Goal: Information Seeking & Learning: Learn about a topic

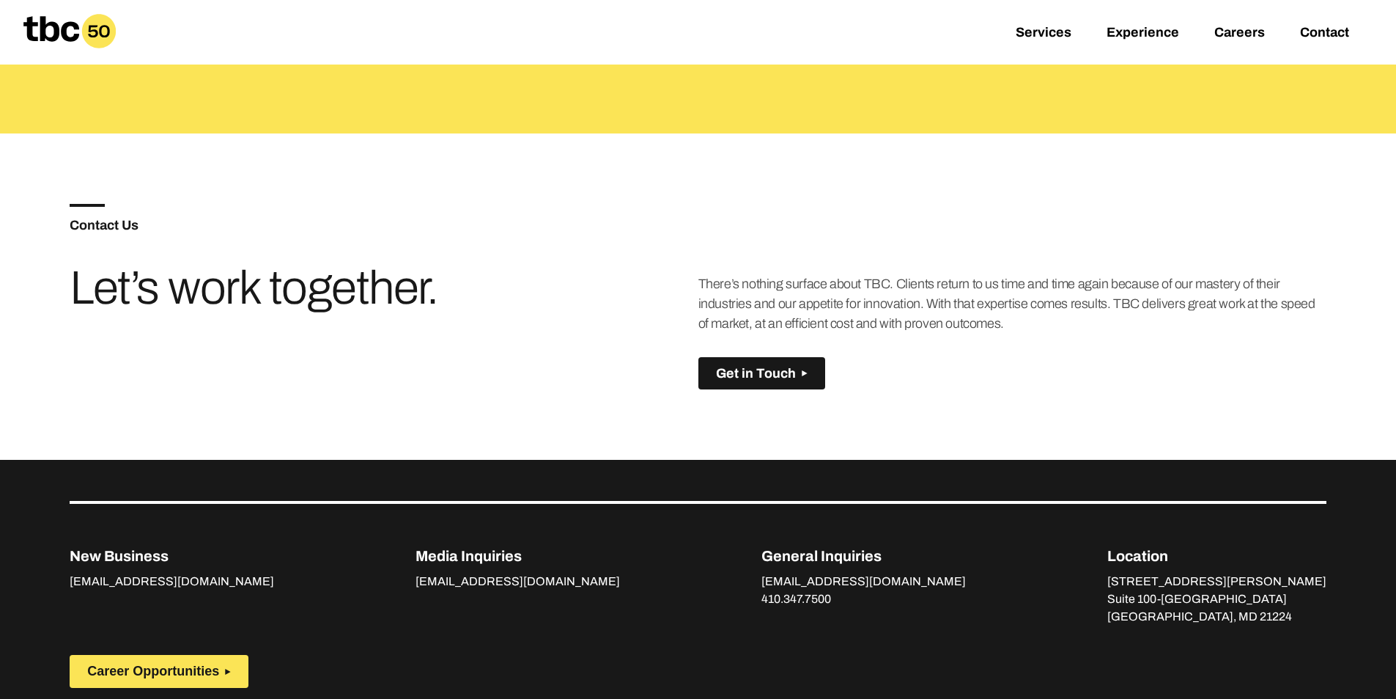
scroll to position [1032, 0]
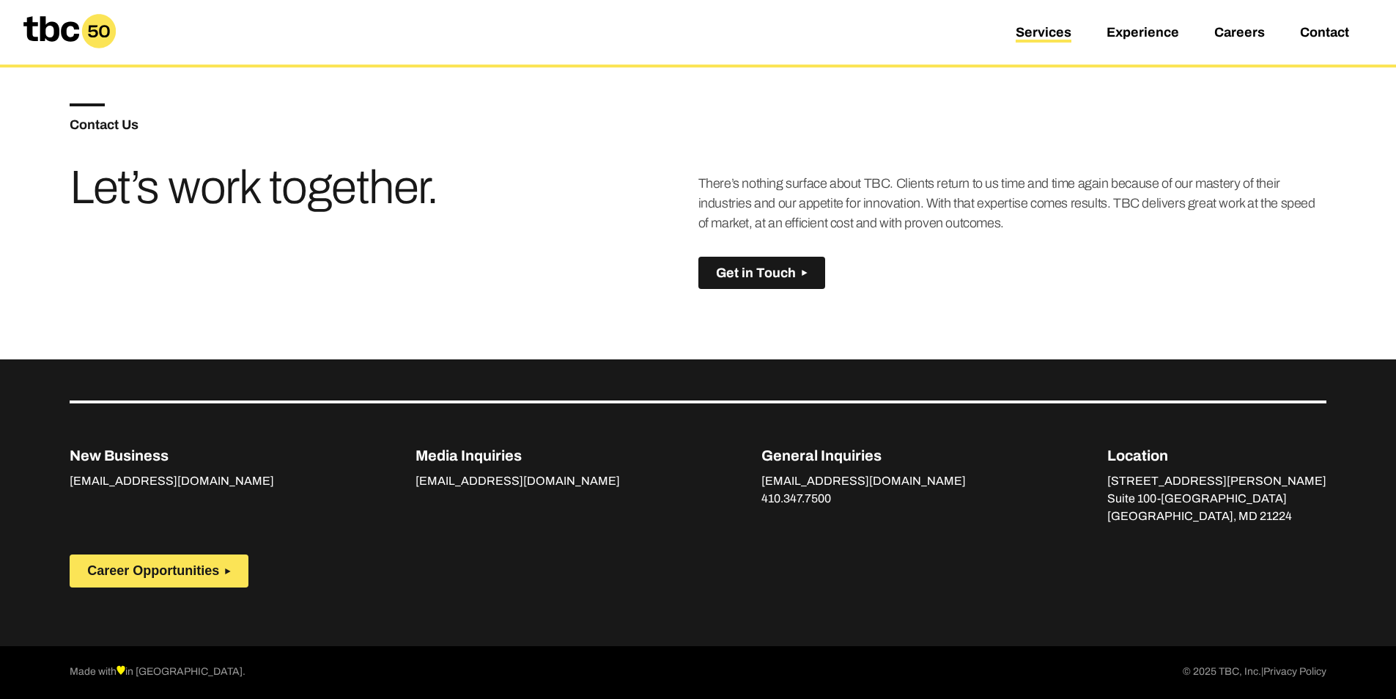
click at [1056, 33] on link "Services" at bounding box center [1044, 34] width 56 height 18
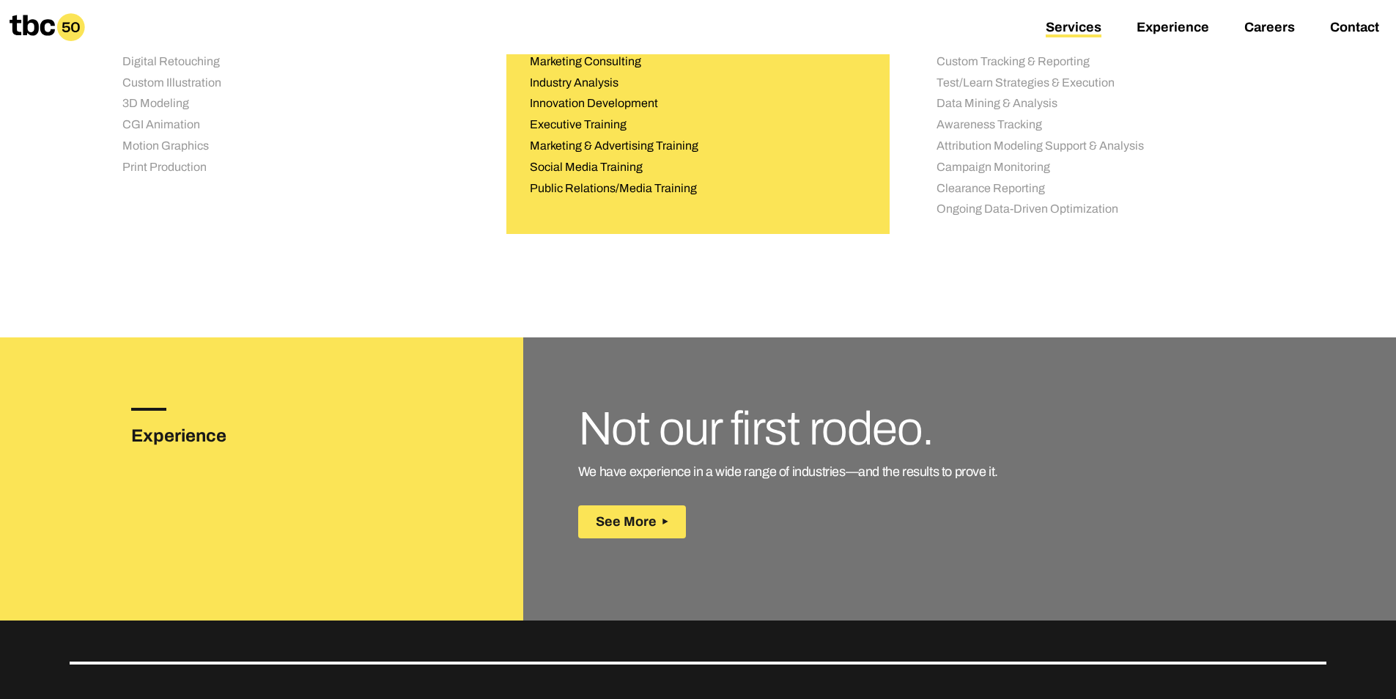
scroll to position [1979, 0]
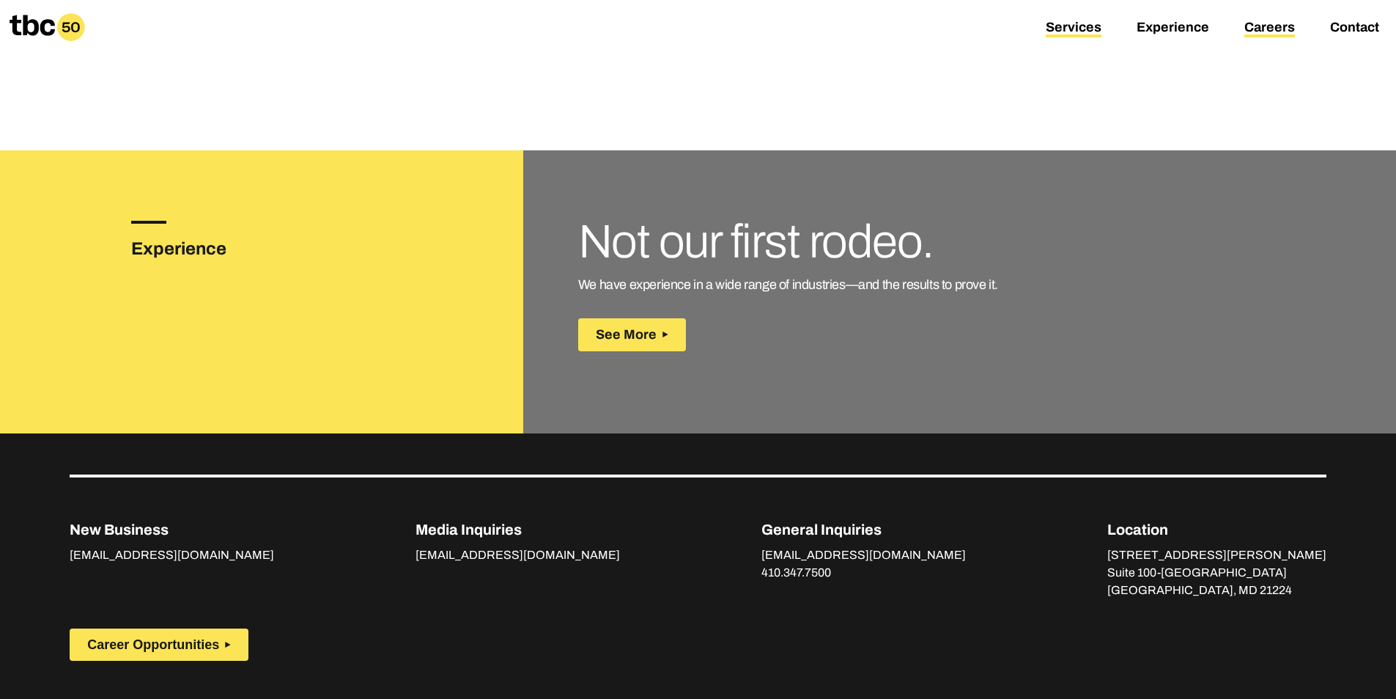
click at [1276, 28] on link "Careers" at bounding box center [1270, 29] width 51 height 18
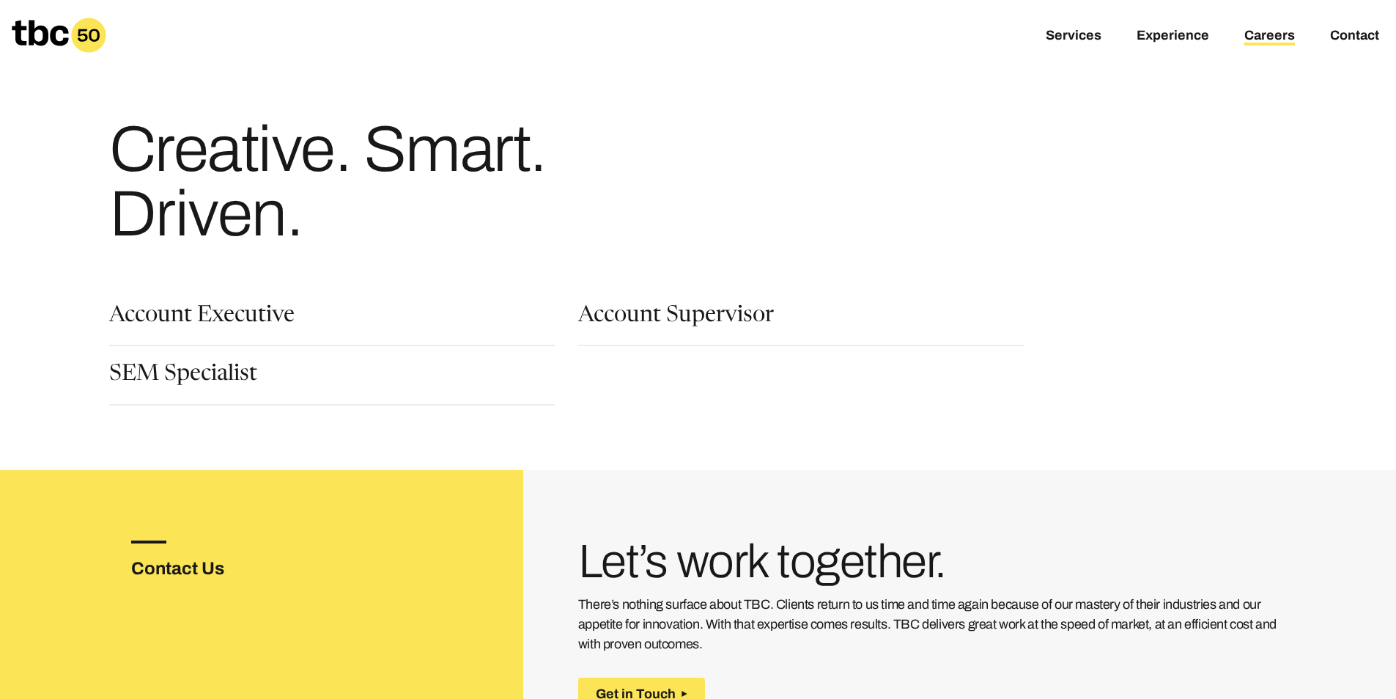
click at [350, 323] on div "Account Executive" at bounding box center [332, 325] width 446 height 41
click at [257, 323] on link "Account Executive" at bounding box center [201, 317] width 185 height 25
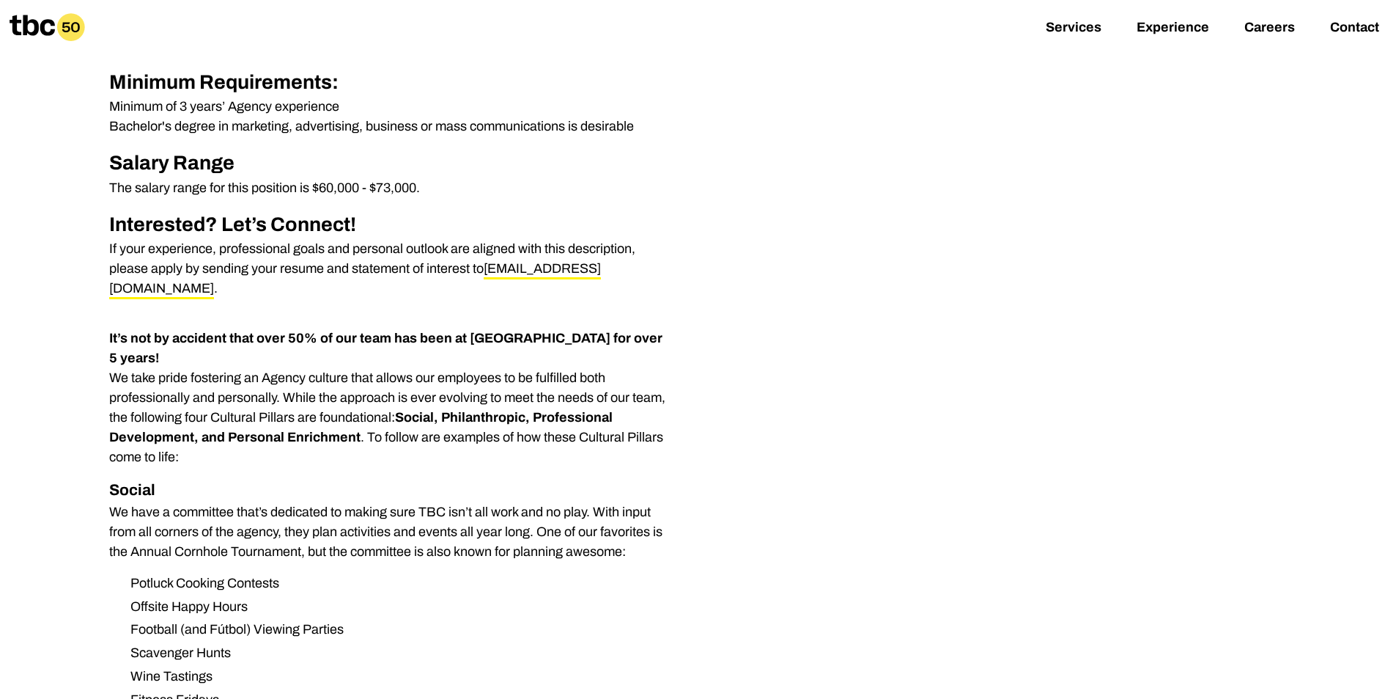
scroll to position [660, 0]
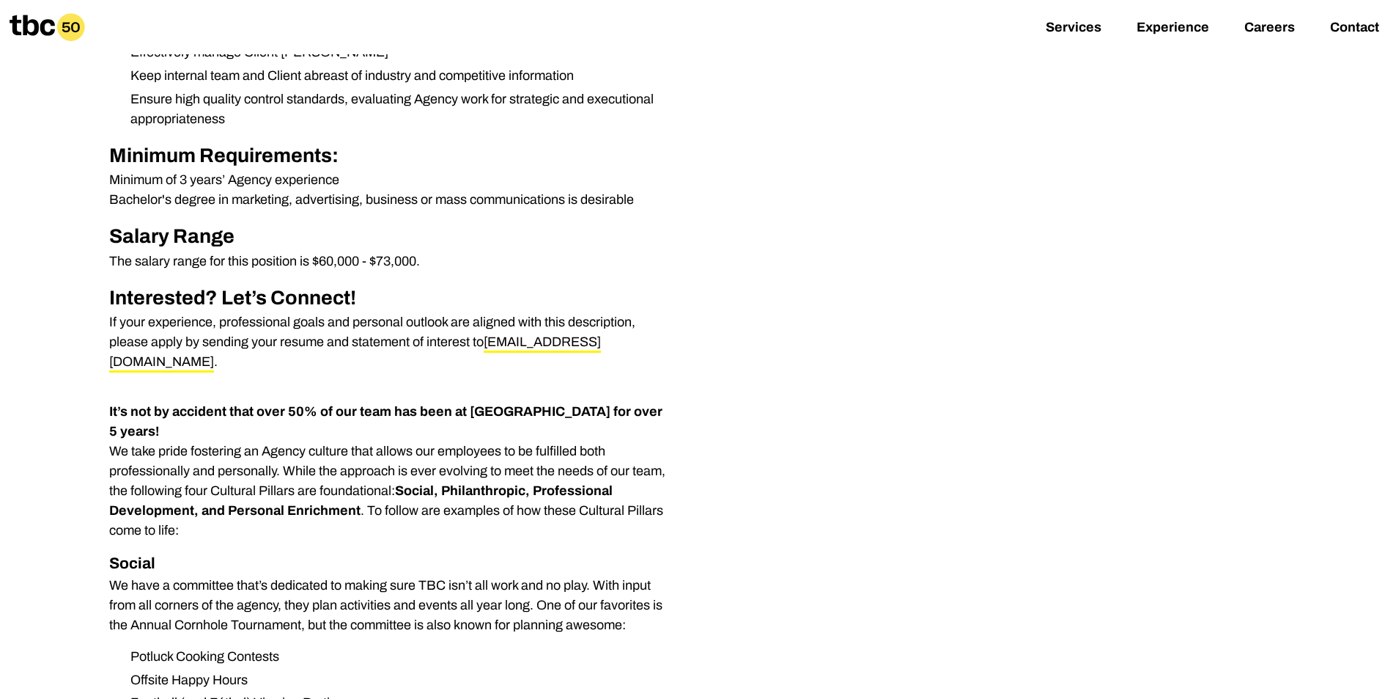
drag, startPoint x: 109, startPoint y: 176, endPoint x: 338, endPoint y: 188, distance: 229.1
click at [338, 188] on p "Minimum of 3 years’ Agency experience Bachelor's degree in marketing, advertisi…" at bounding box center [390, 190] width 563 height 40
click at [364, 212] on div "TBC is seeking a motivated and skilled advertising professional to join our tea…" at bounding box center [390, 14] width 563 height 715
click at [177, 207] on p "Minimum of 3 years’ Agency experience Bachelor's degree in marketing, advertisi…" at bounding box center [390, 190] width 563 height 40
drag, startPoint x: 113, startPoint y: 198, endPoint x: 403, endPoint y: 206, distance: 290.4
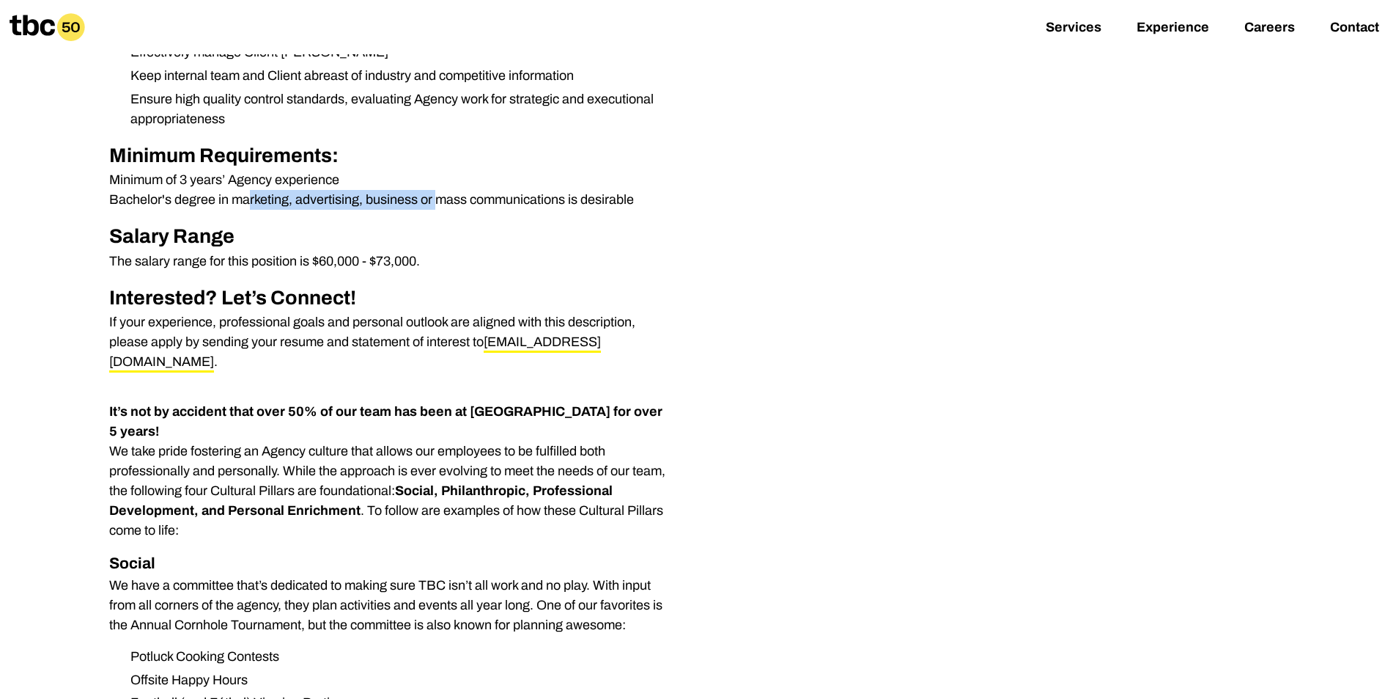
click at [403, 206] on p "Minimum of 3 years’ Agency experience Bachelor's degree in marketing, advertisi…" at bounding box center [390, 190] width 563 height 40
click at [482, 209] on p "Minimum of 3 years’ Agency experience Bachelor's degree in marketing, advertisi…" at bounding box center [390, 190] width 563 height 40
drag, startPoint x: 437, startPoint y: 258, endPoint x: 89, endPoint y: 261, distance: 347.5
click at [89, 261] on div "TBC is seeking a motivated and skilled advertising professional to join our tea…" at bounding box center [698, 617] width 1257 height 1968
click at [518, 259] on p "The salary range for this position is $60,000 - $73,000." at bounding box center [390, 261] width 563 height 20
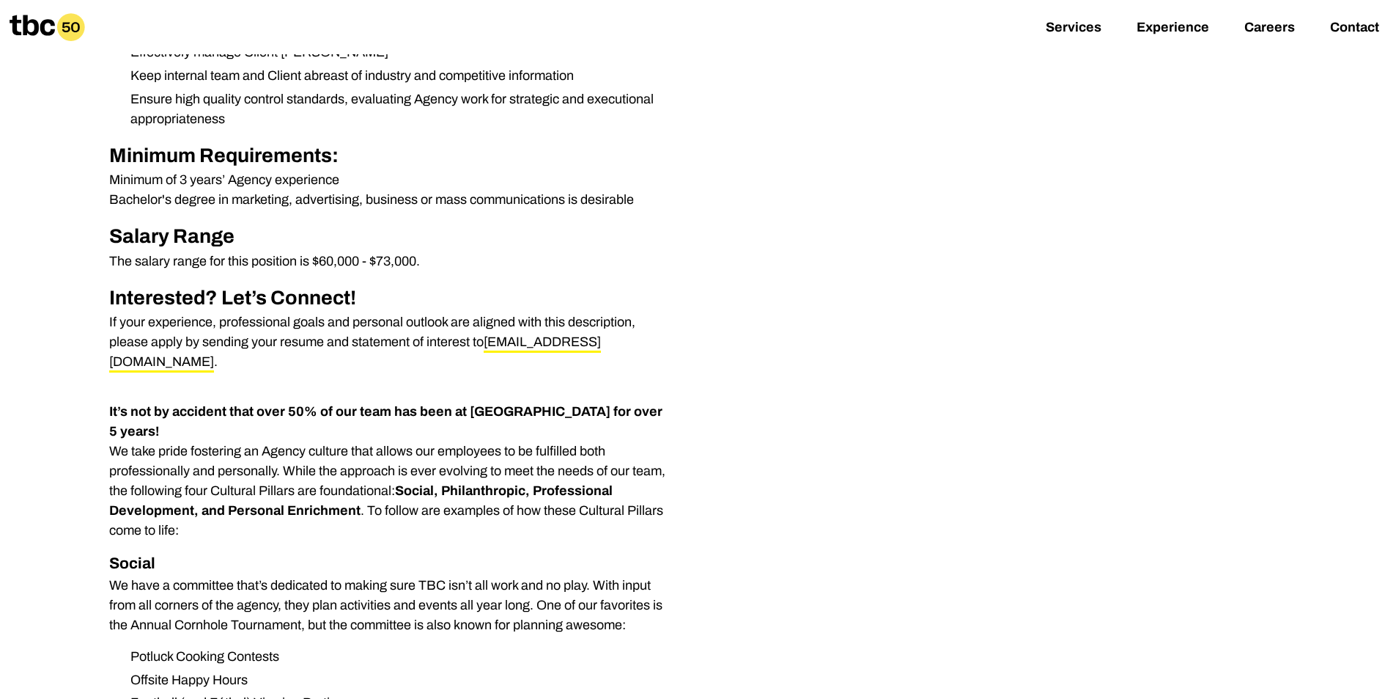
click at [438, 258] on p "The salary range for this position is $60,000 - $73,000." at bounding box center [390, 261] width 563 height 20
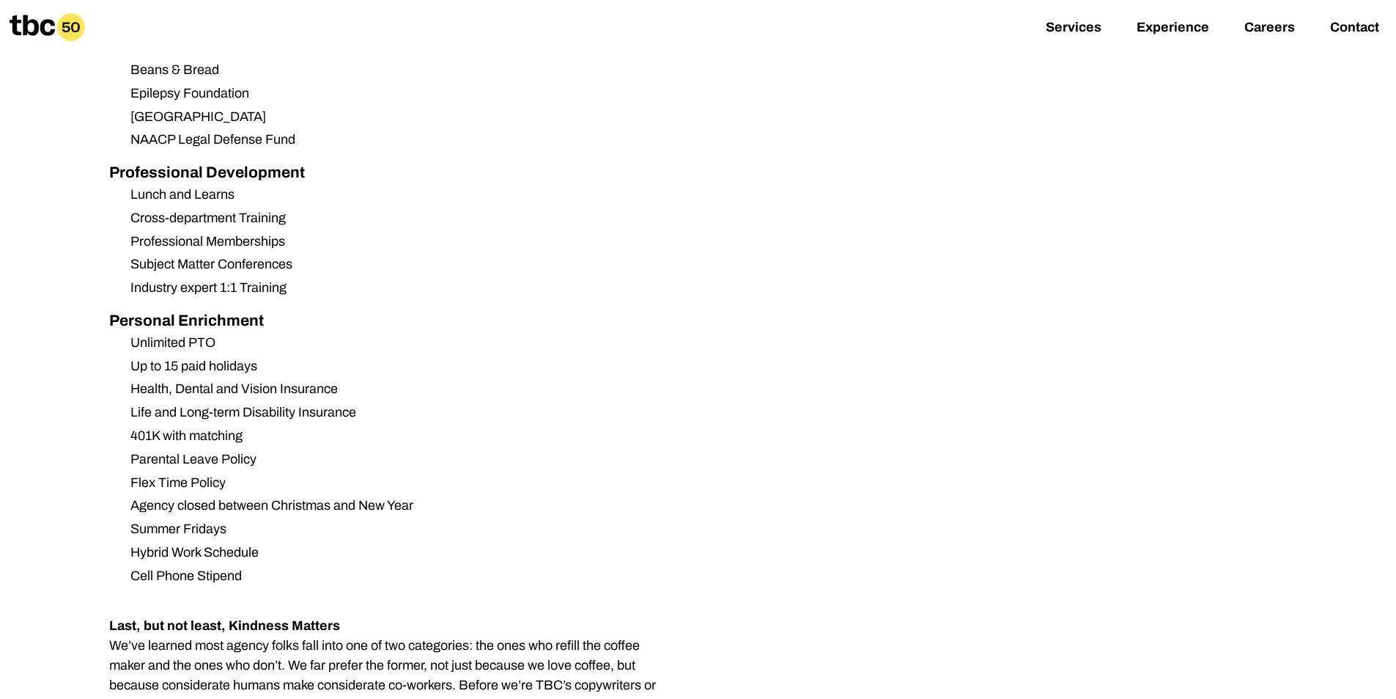
scroll to position [680, 0]
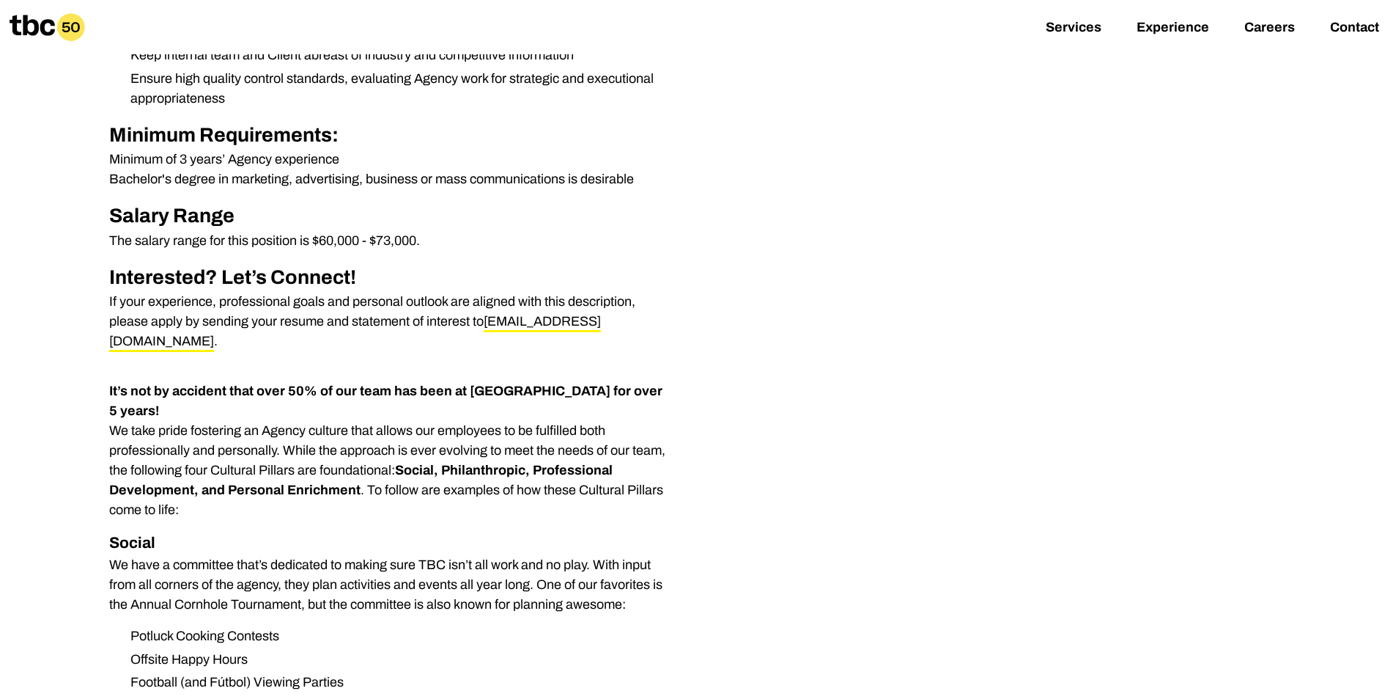
drag, startPoint x: 1037, startPoint y: 352, endPoint x: 1064, endPoint y: 103, distance: 250.0
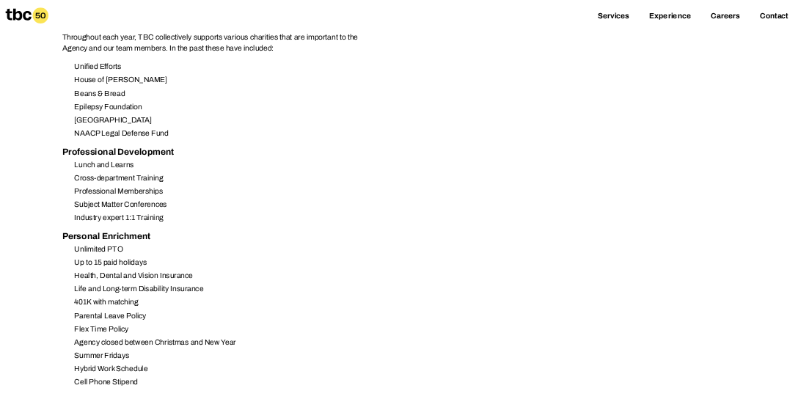
scroll to position [1466, 0]
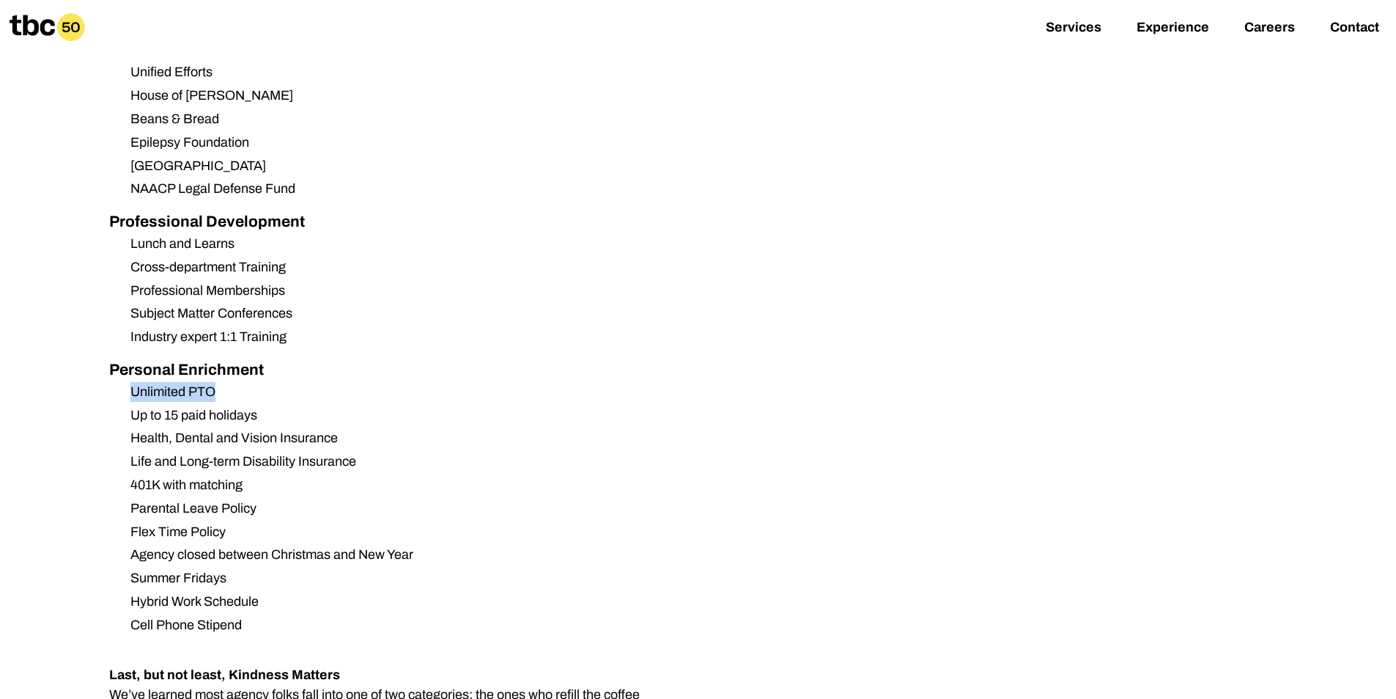
drag, startPoint x: 183, startPoint y: 349, endPoint x: 131, endPoint y: 355, distance: 52.4
click at [131, 382] on li "Unlimited PTO" at bounding box center [395, 392] width 553 height 20
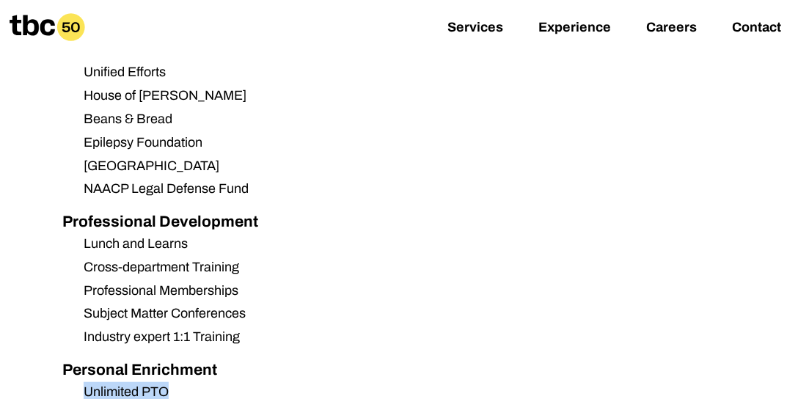
scroll to position [1675, 0]
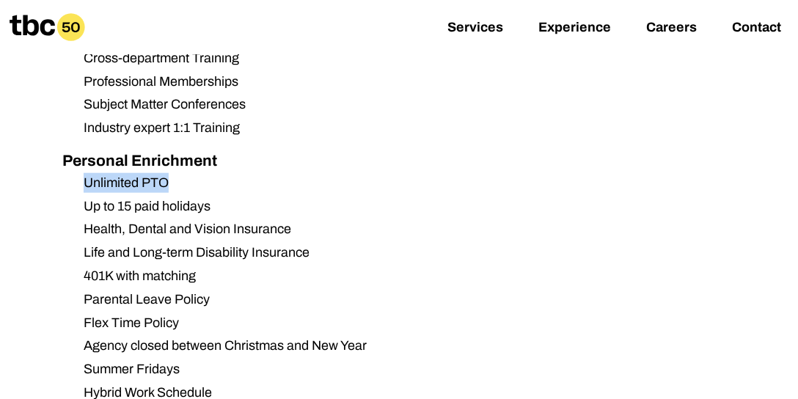
click at [167, 173] on li "Unlimited PTO" at bounding box center [348, 183] width 553 height 20
drag, startPoint x: 169, startPoint y: 141, endPoint x: 85, endPoint y: 150, distance: 84.7
click at [85, 173] on li "Unlimited PTO" at bounding box center [348, 183] width 553 height 20
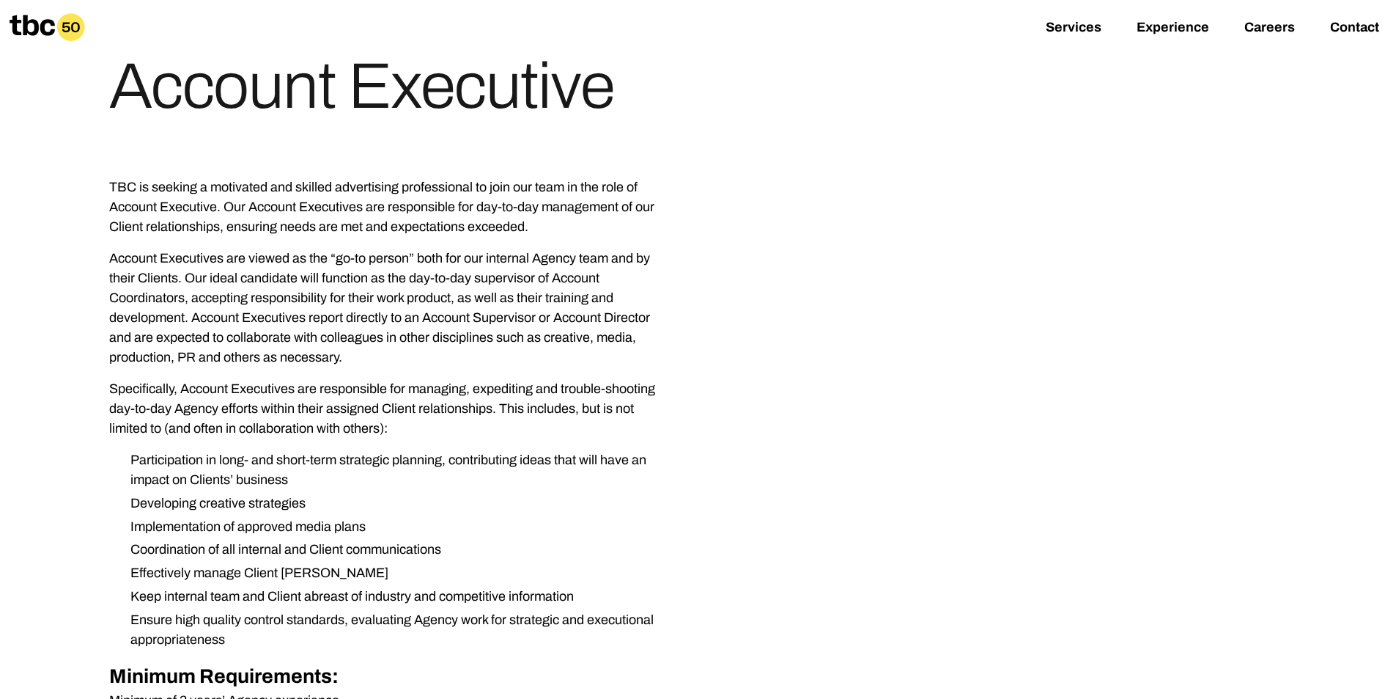
scroll to position [0, 0]
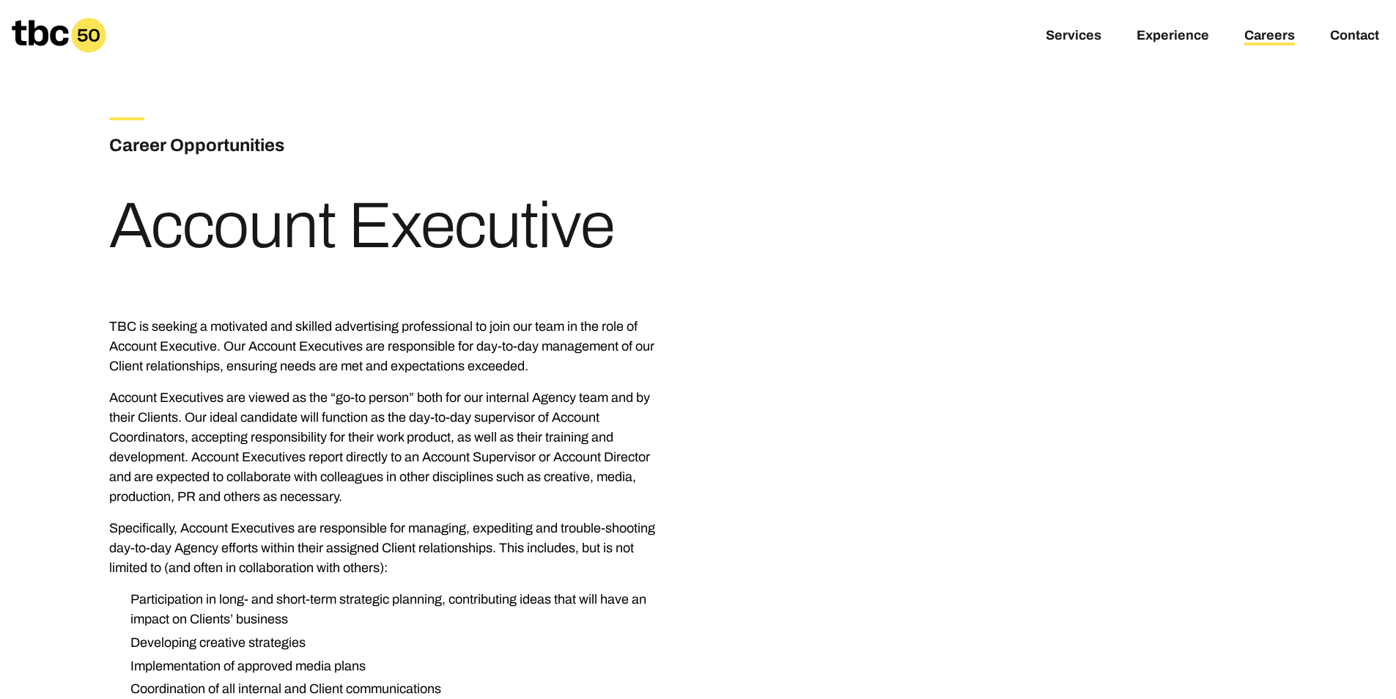
click at [1290, 42] on link "Careers" at bounding box center [1270, 37] width 51 height 18
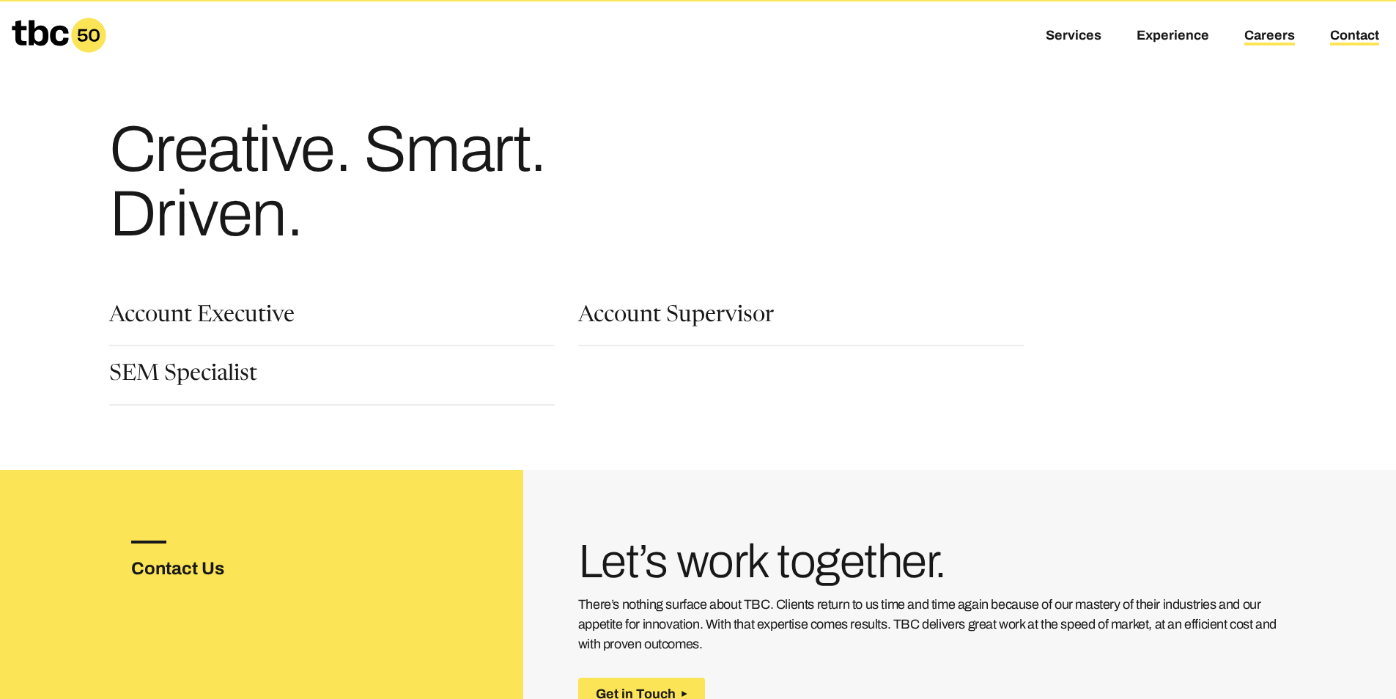
click at [1335, 41] on link "Contact" at bounding box center [1354, 37] width 49 height 18
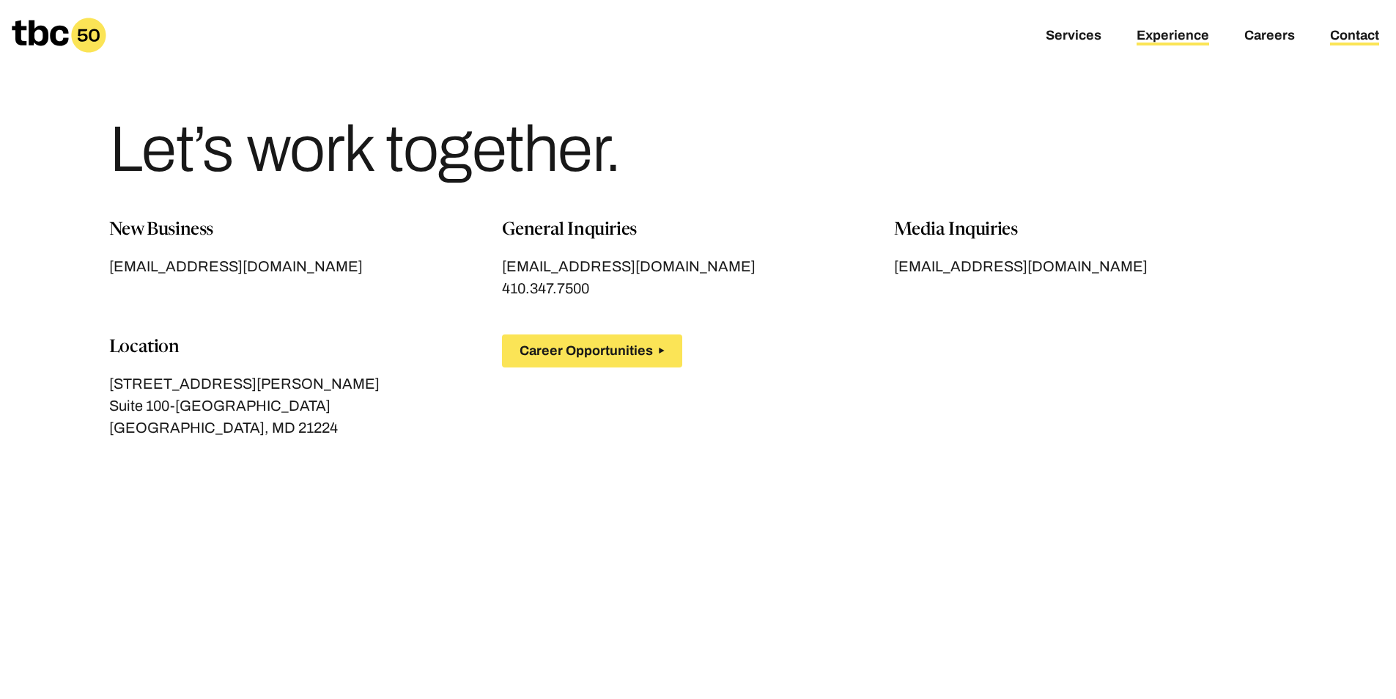
click at [1152, 36] on link "Experience" at bounding box center [1173, 37] width 73 height 18
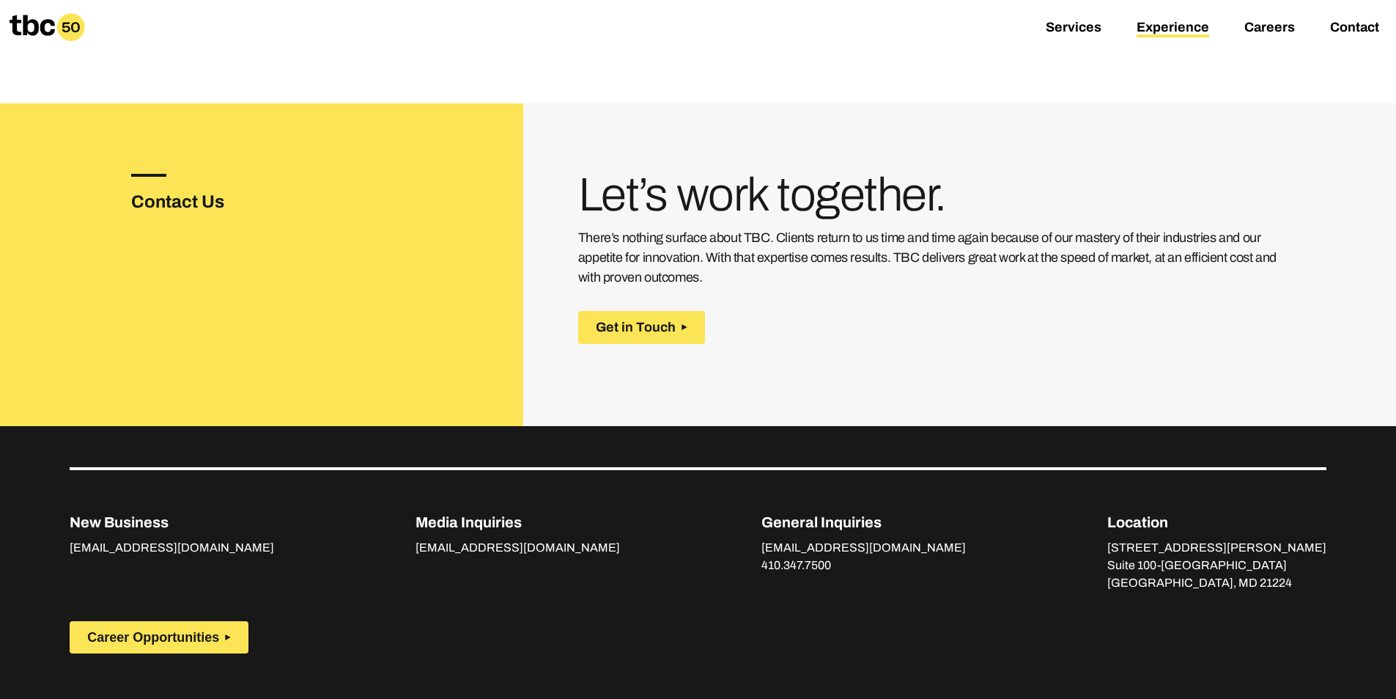
scroll to position [2596, 0]
